Goal: Navigation & Orientation: Find specific page/section

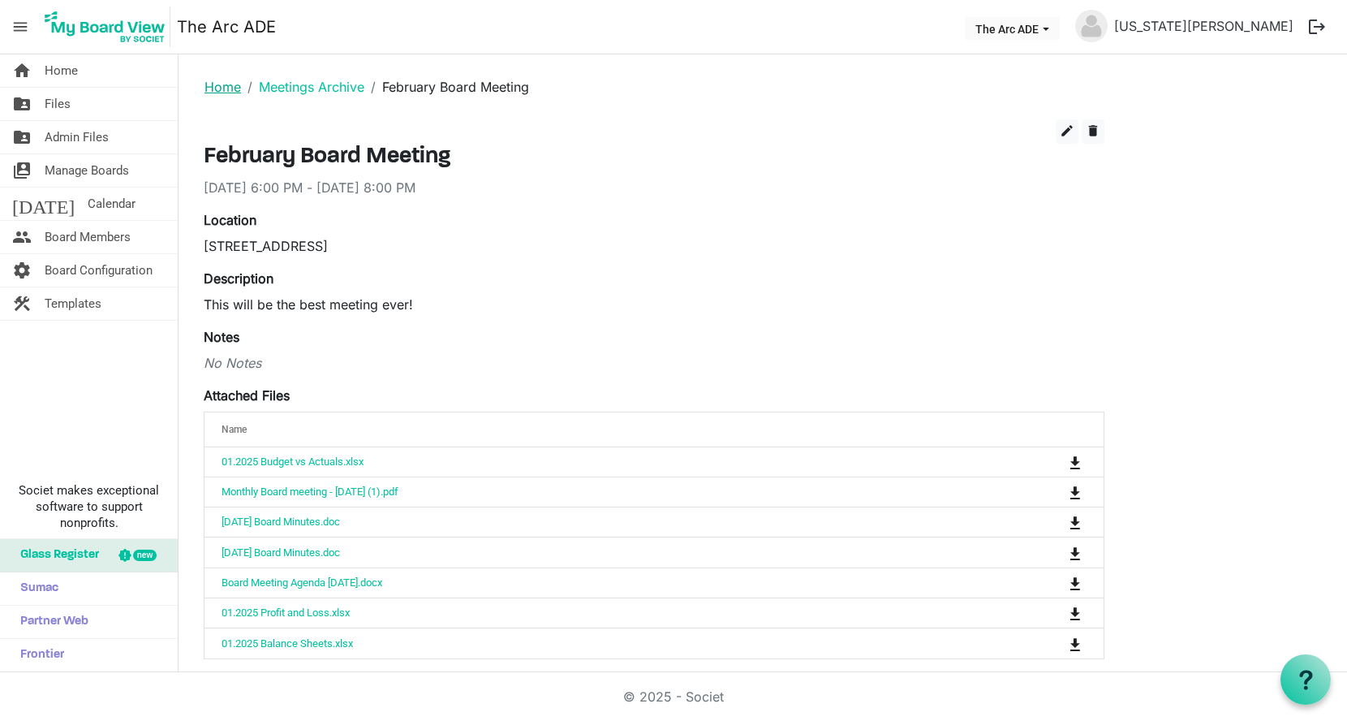
click at [229, 86] on link "Home" at bounding box center [222, 87] width 37 height 16
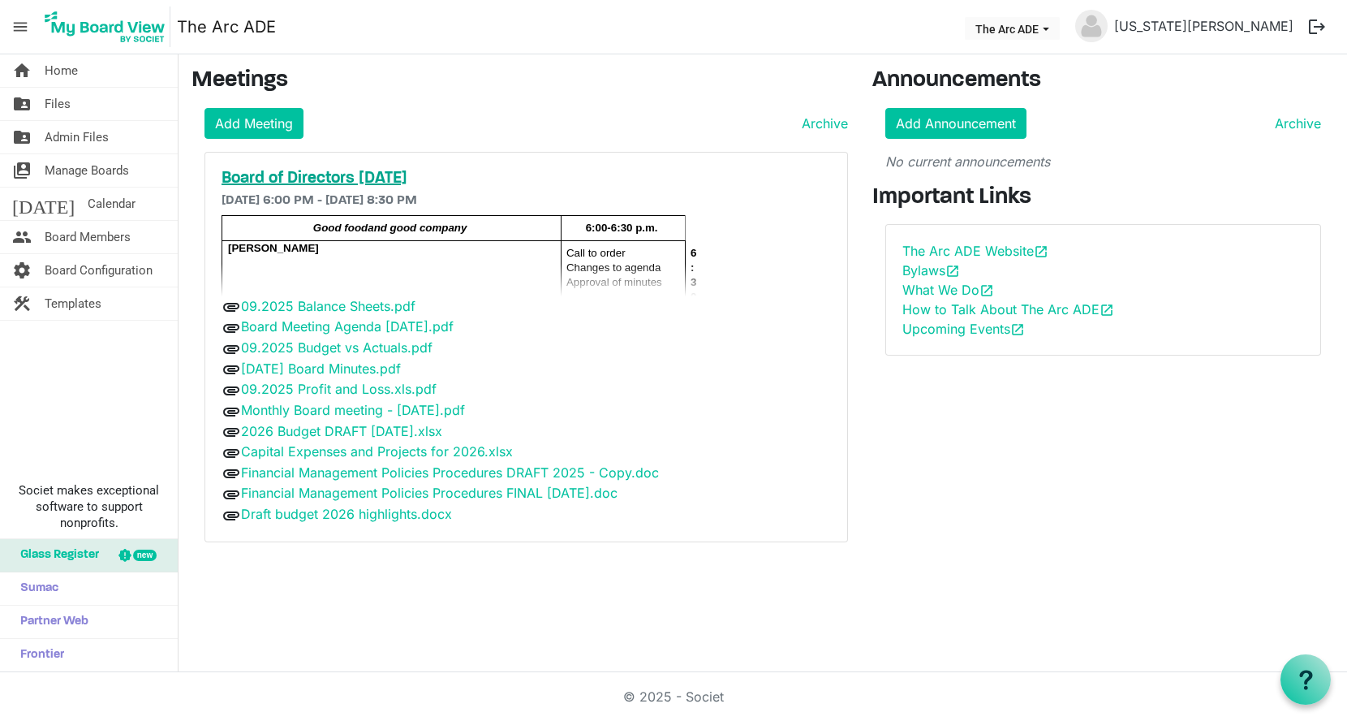
click at [269, 173] on h5 "Board of Directors October 2025" at bounding box center [526, 178] width 609 height 19
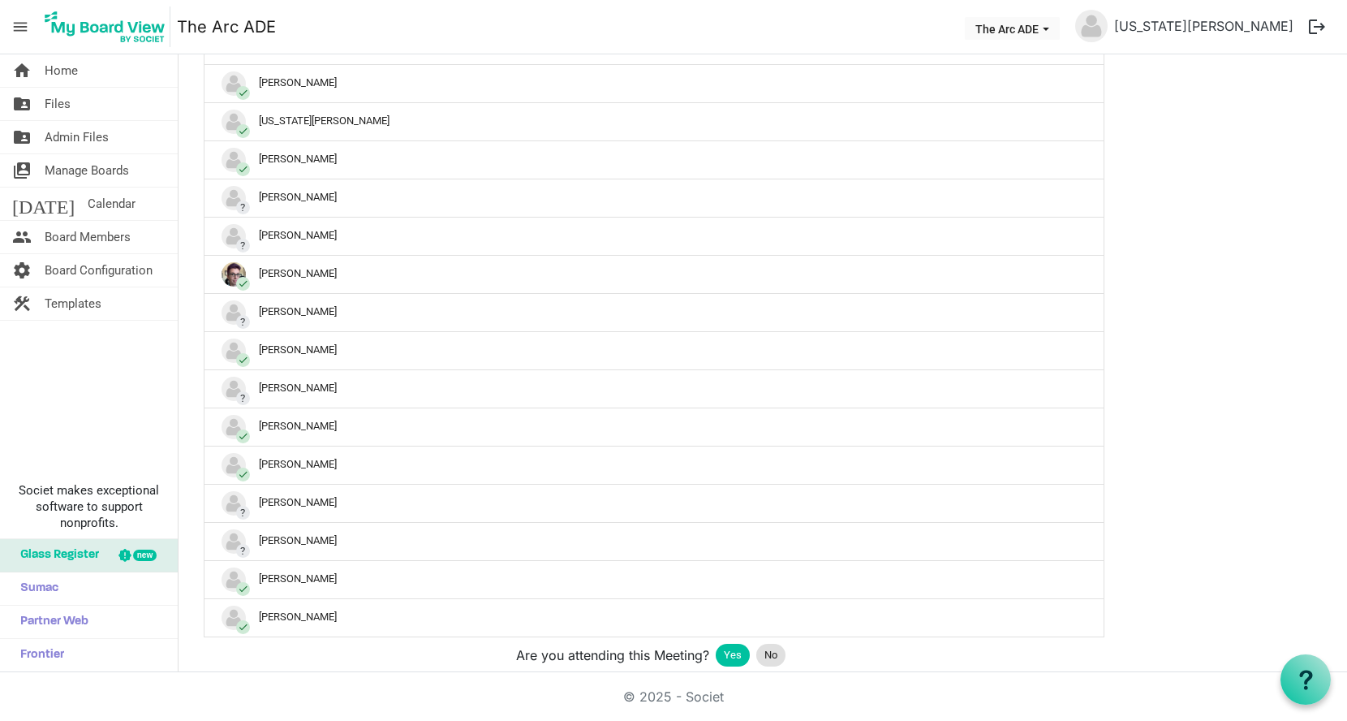
scroll to position [1179, 0]
